Goal: Find specific page/section: Find specific page/section

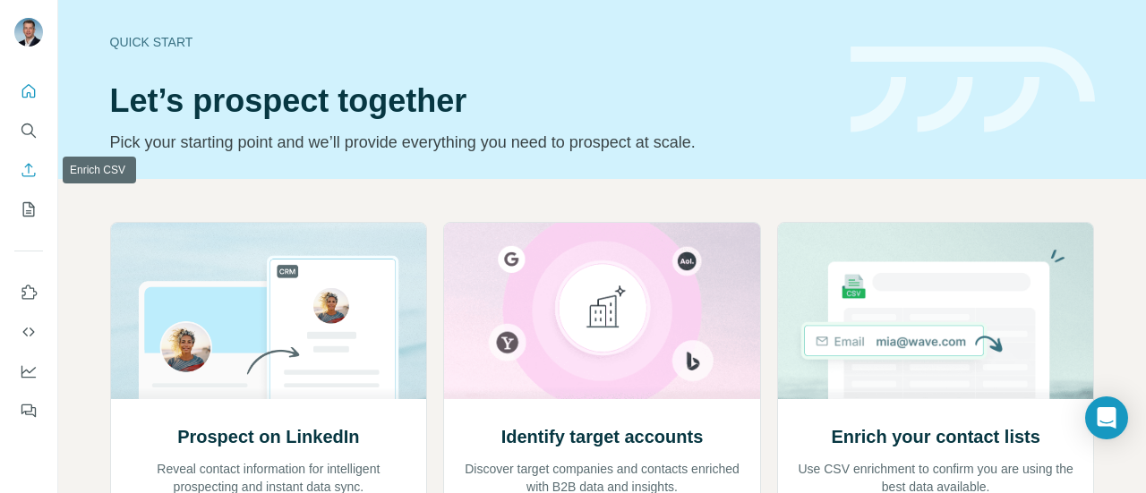
click at [21, 163] on icon "Enrich CSV" at bounding box center [29, 170] width 18 height 18
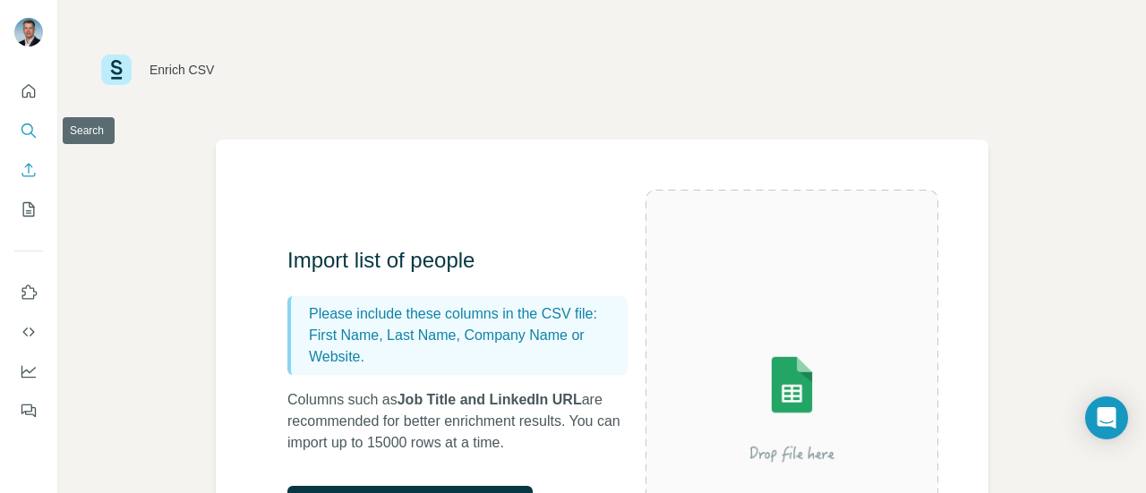
click at [25, 138] on icon "Search" at bounding box center [29, 131] width 18 height 18
